Goal: Check status

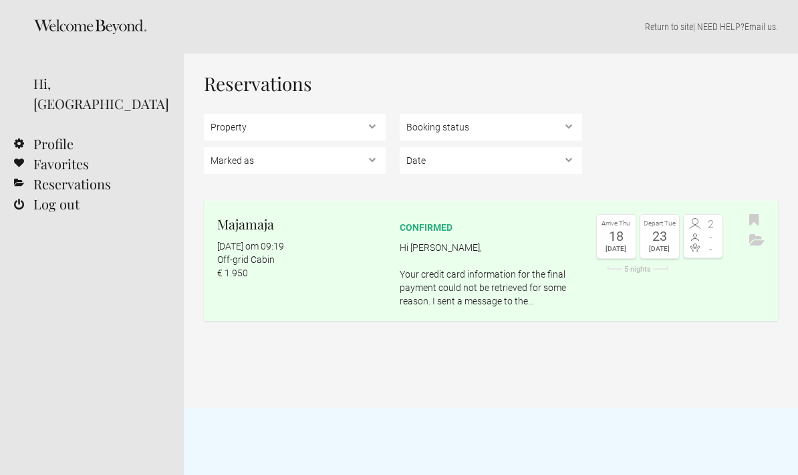
click at [70, 154] on link "Favorites" at bounding box center [92, 164] width 184 height 20
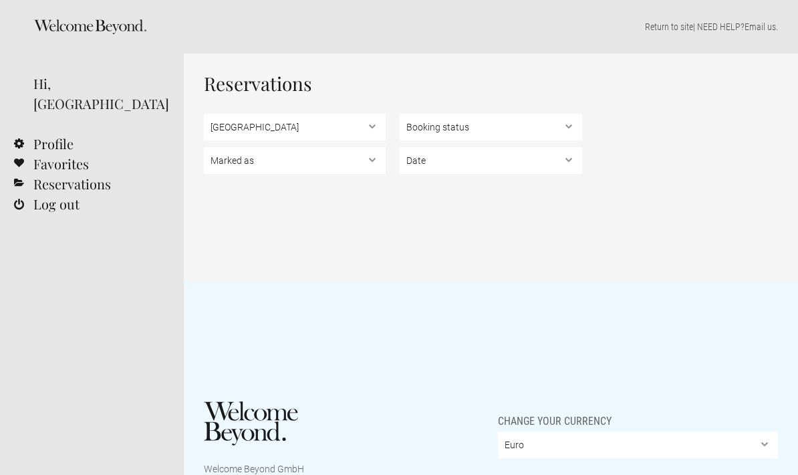
select select "16992"
click at [570, 131] on select "Booking status Pending bookings , Confirmed bookings , Unsuccessful bookings" at bounding box center [491, 127] width 182 height 27
select select "confirmed"
click at [574, 164] on select "Date Upcoming , In the past" at bounding box center [491, 160] width 182 height 27
select select "upcoming"
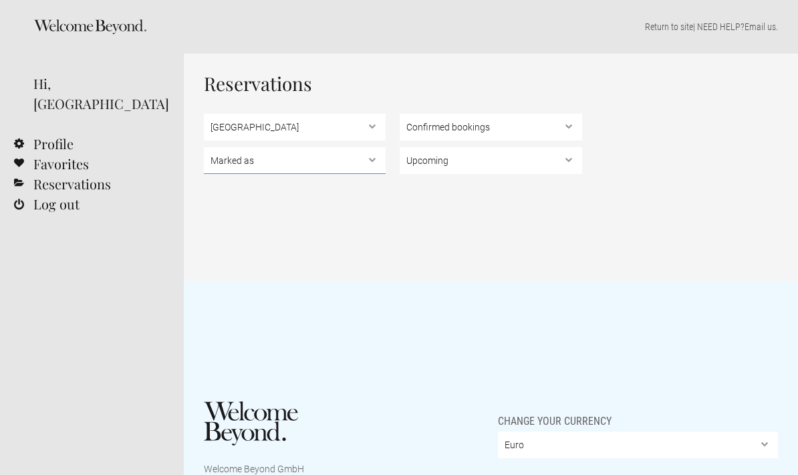
click at [374, 167] on select "Marked as Unread , Action Required , Bookmarked , Archived" at bounding box center [295, 160] width 182 height 27
click at [97, 174] on link "Reservations" at bounding box center [92, 184] width 184 height 20
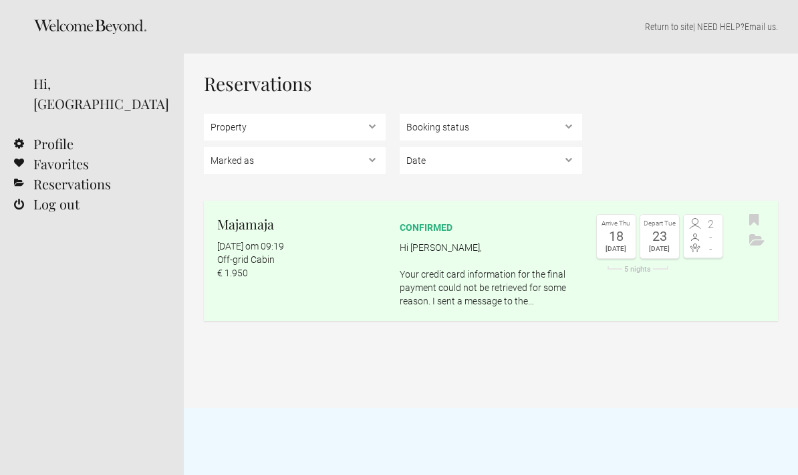
click at [67, 194] on link "Log out" at bounding box center [92, 204] width 184 height 20
